Goal: Use online tool/utility: Utilize a website feature to perform a specific function

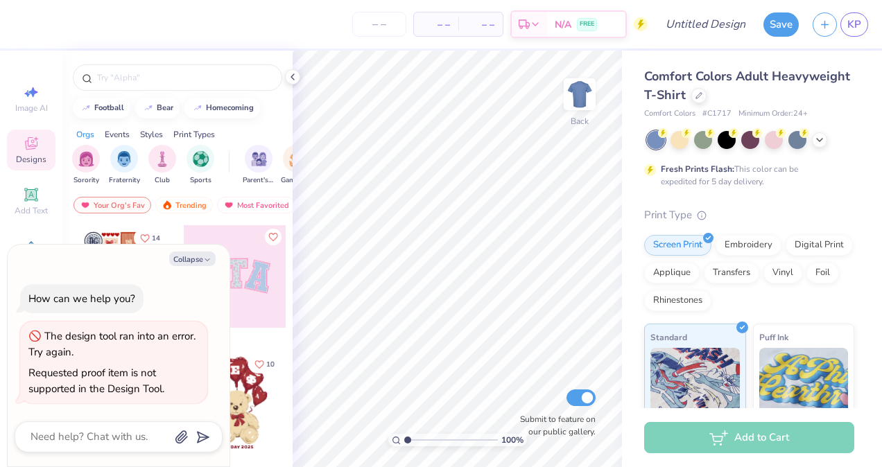
click at [193, 263] on button "Collapse" at bounding box center [192, 259] width 46 height 15
type textarea "x"
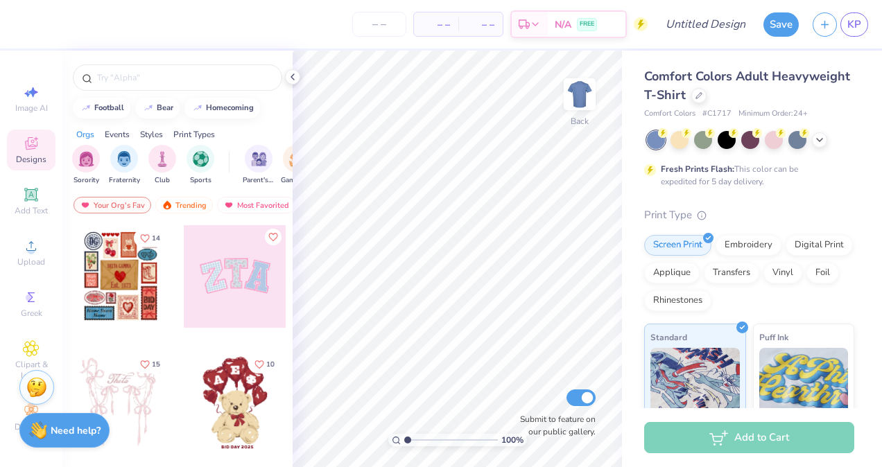
click at [295, 78] on icon at bounding box center [292, 76] width 11 height 11
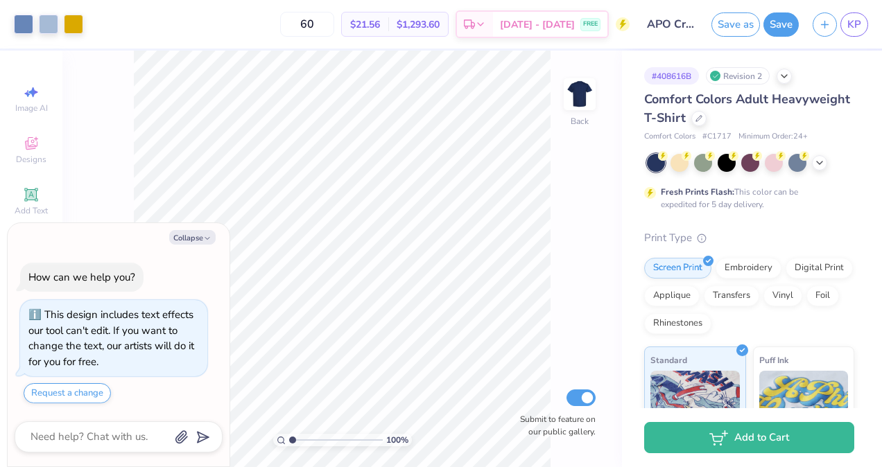
click at [209, 241] on icon "button" at bounding box center [207, 238] width 8 height 8
type textarea "x"
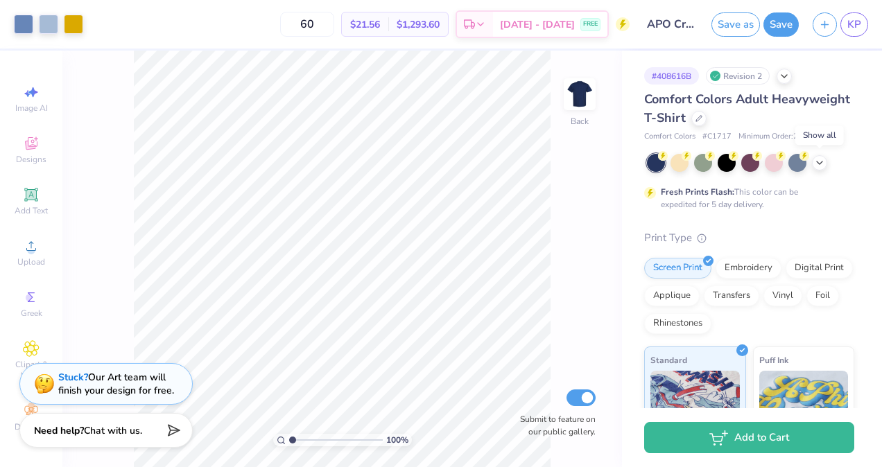
click at [819, 163] on icon at bounding box center [819, 162] width 11 height 11
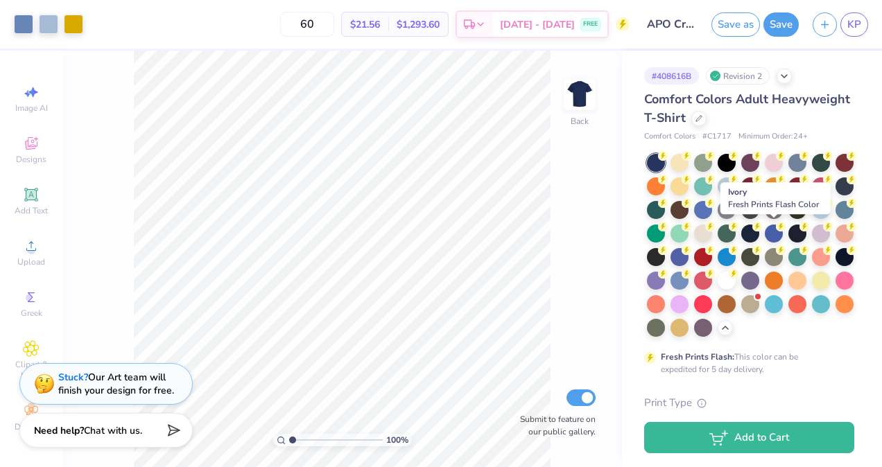
click at [712, 236] on div at bounding box center [703, 234] width 18 height 18
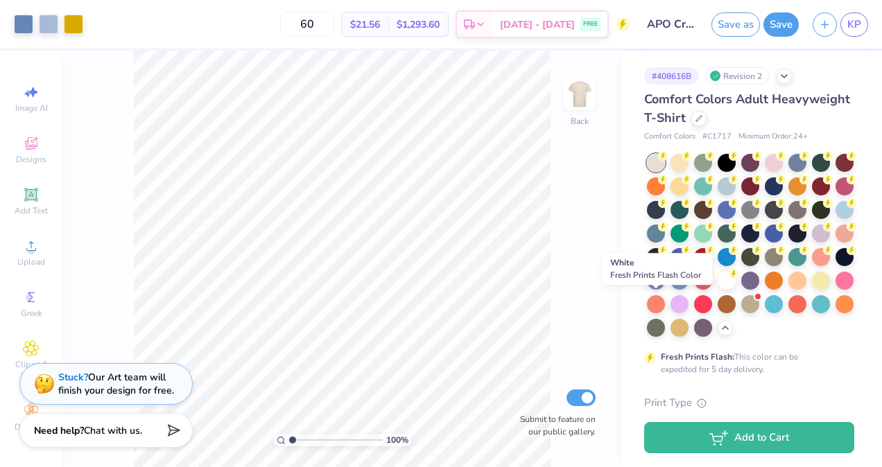
click at [717, 290] on div at bounding box center [726, 281] width 18 height 18
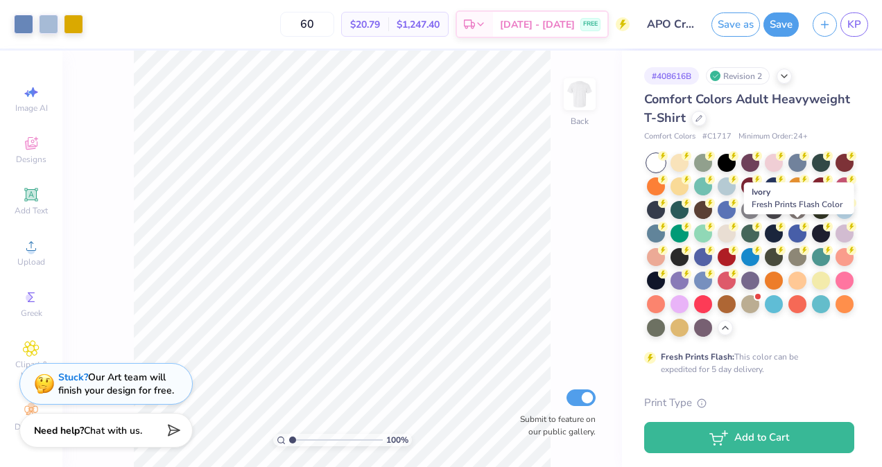
click at [735, 238] on div at bounding box center [726, 234] width 18 height 18
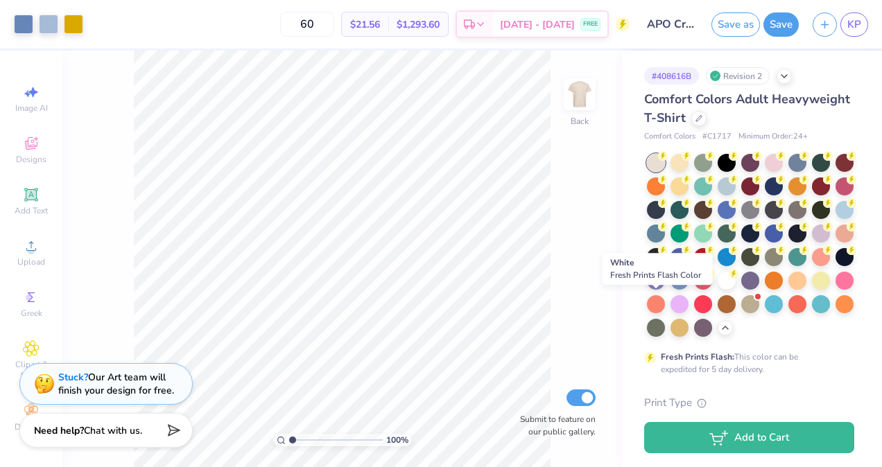
click at [717, 290] on div at bounding box center [726, 281] width 18 height 18
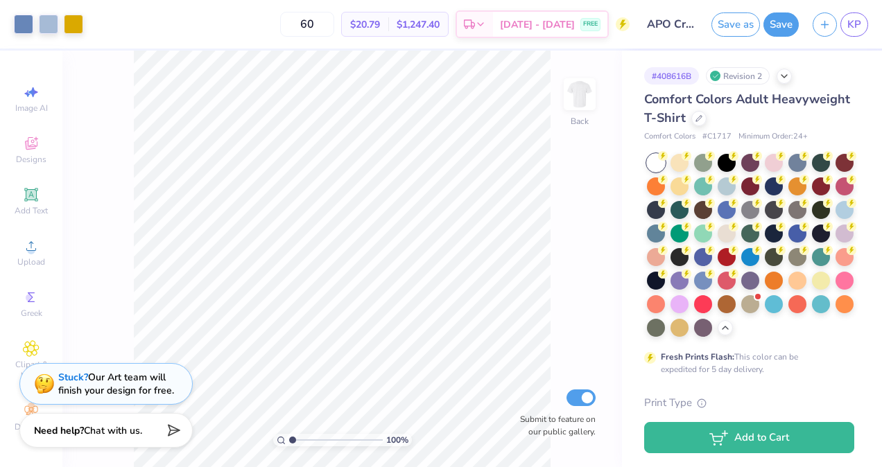
click at [735, 229] on div at bounding box center [726, 234] width 18 height 18
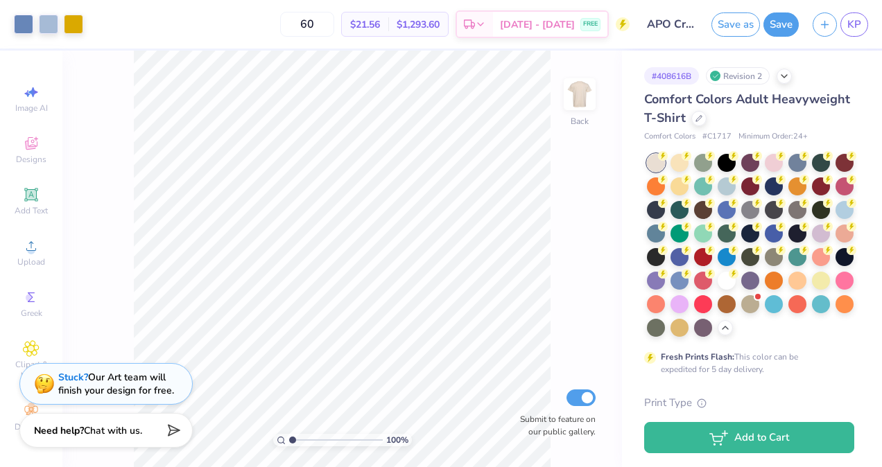
click at [779, 25] on button "Save" at bounding box center [780, 24] width 35 height 24
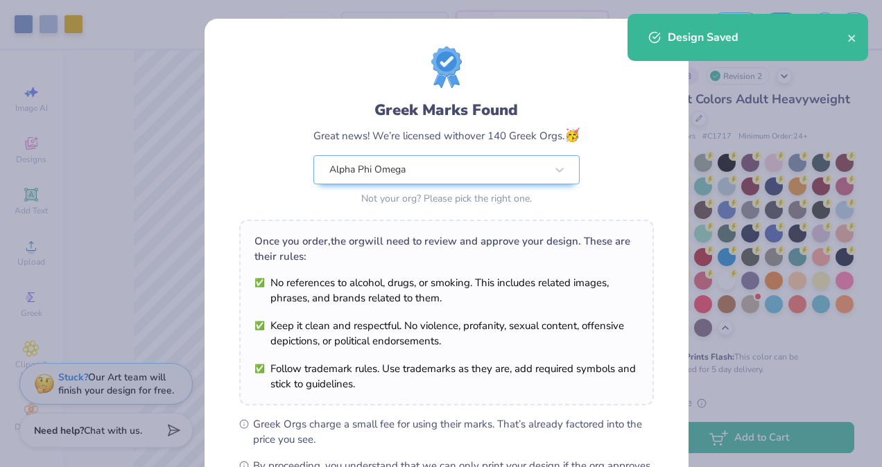
scroll to position [180, 0]
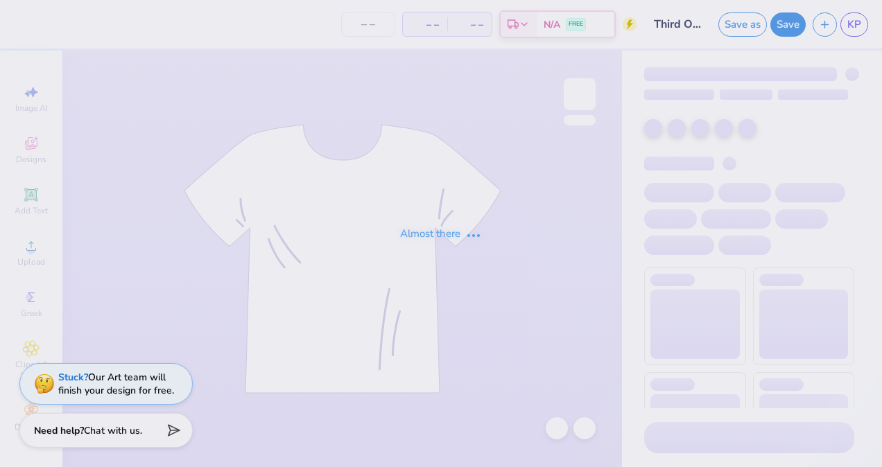
type input "Third Option"
type input "12"
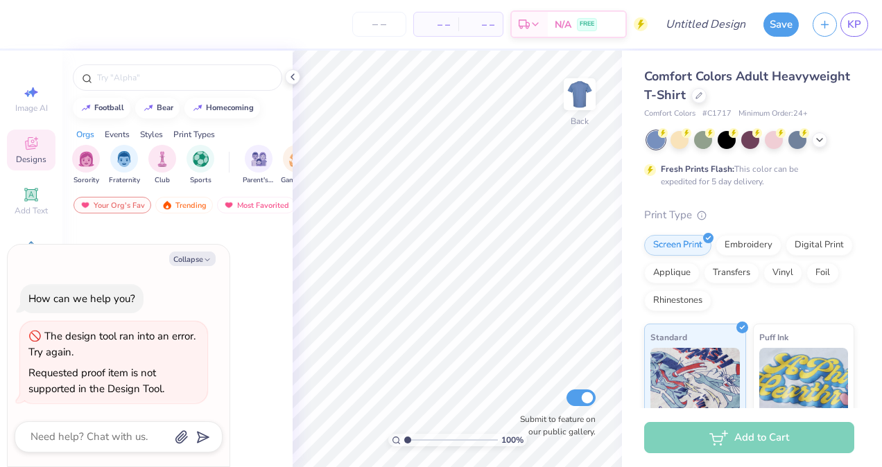
type textarea "x"
